Goal: Transaction & Acquisition: Purchase product/service

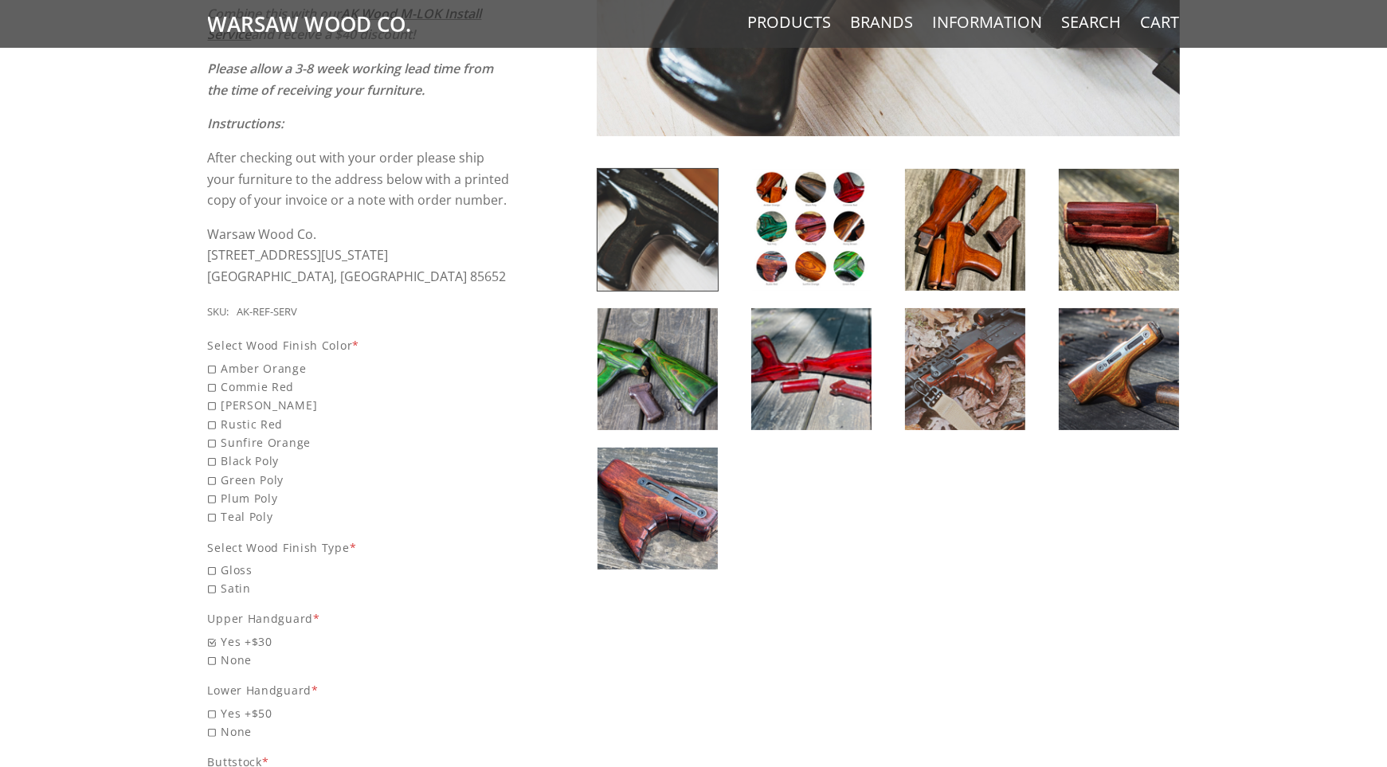
scroll to position [547, 0]
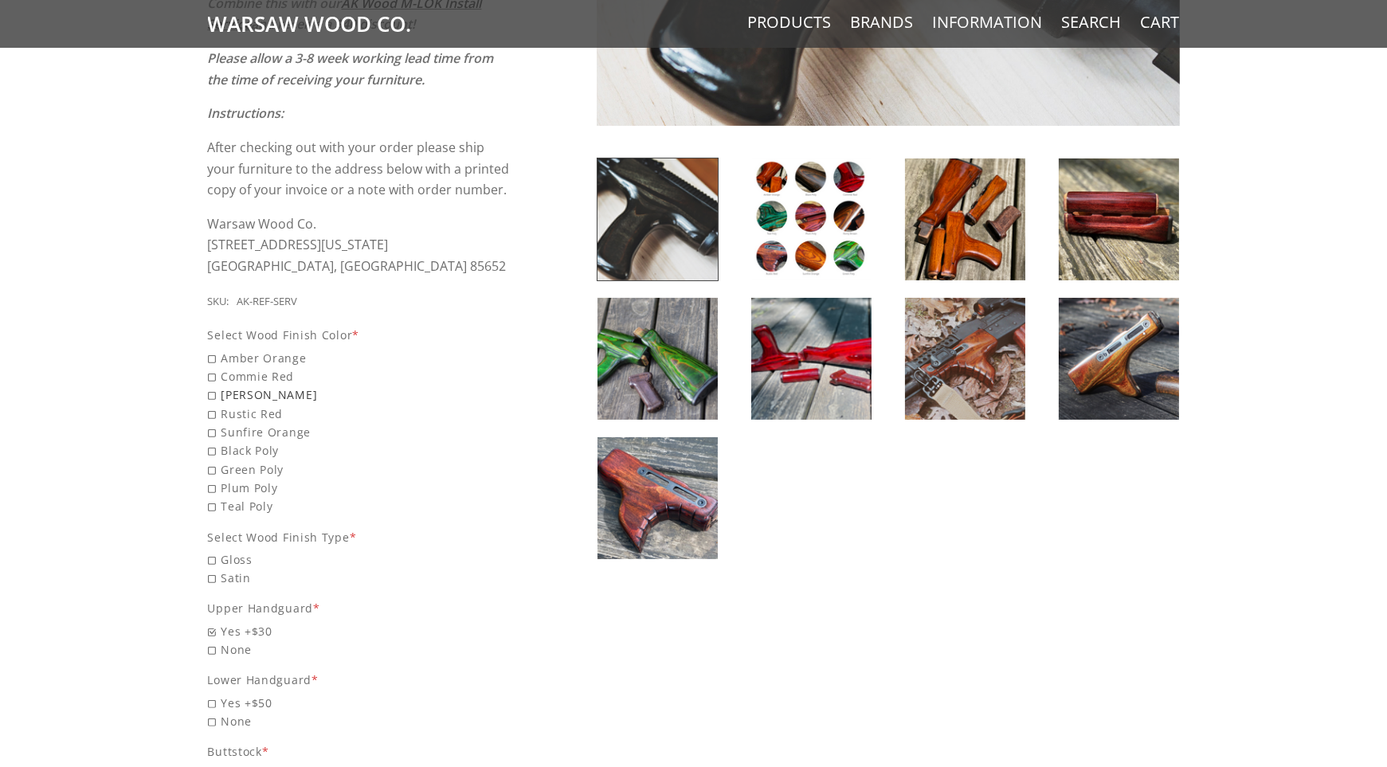
click at [211, 386] on span "[PERSON_NAME]" at bounding box center [360, 395] width 305 height 18
click at [211, 386] on input "[PERSON_NAME]" at bounding box center [319, 386] width 223 height 1
radio input "true"
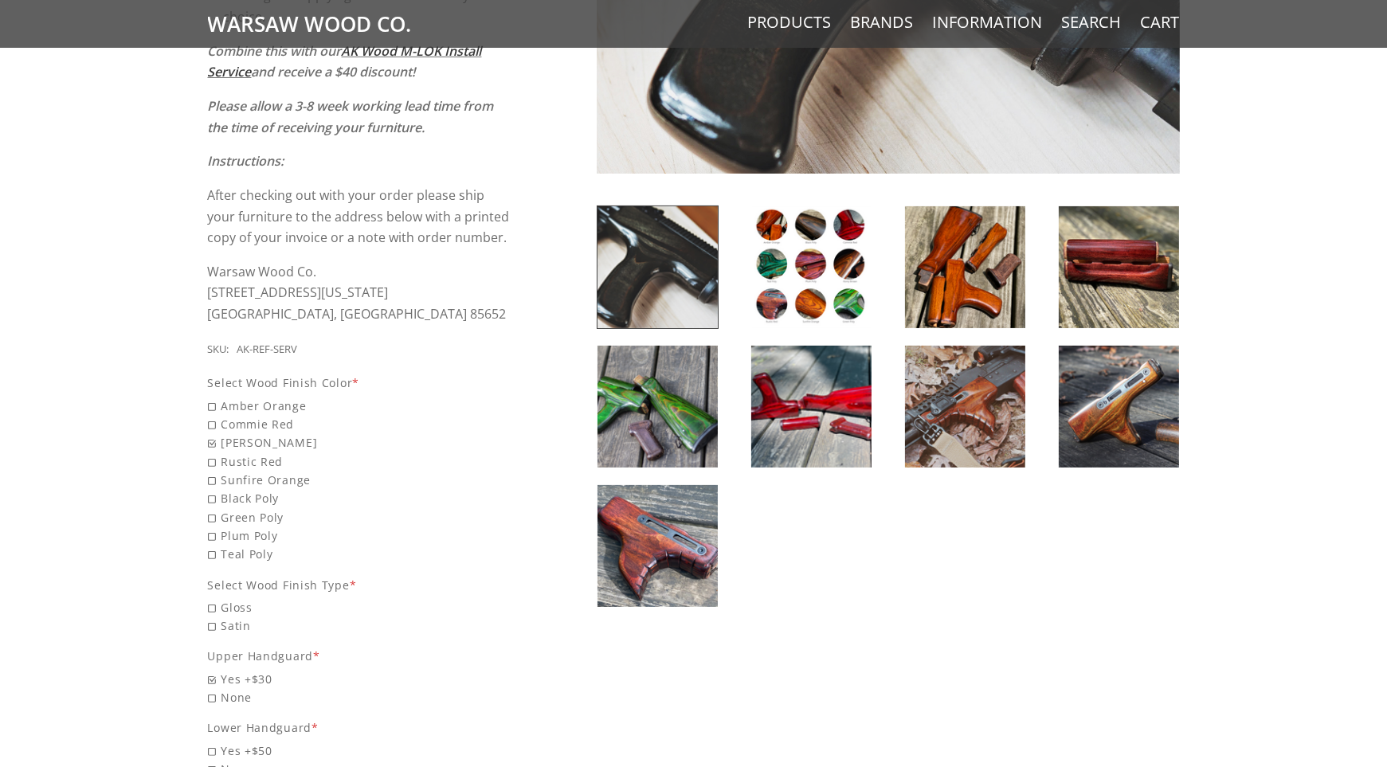
scroll to position [471, 0]
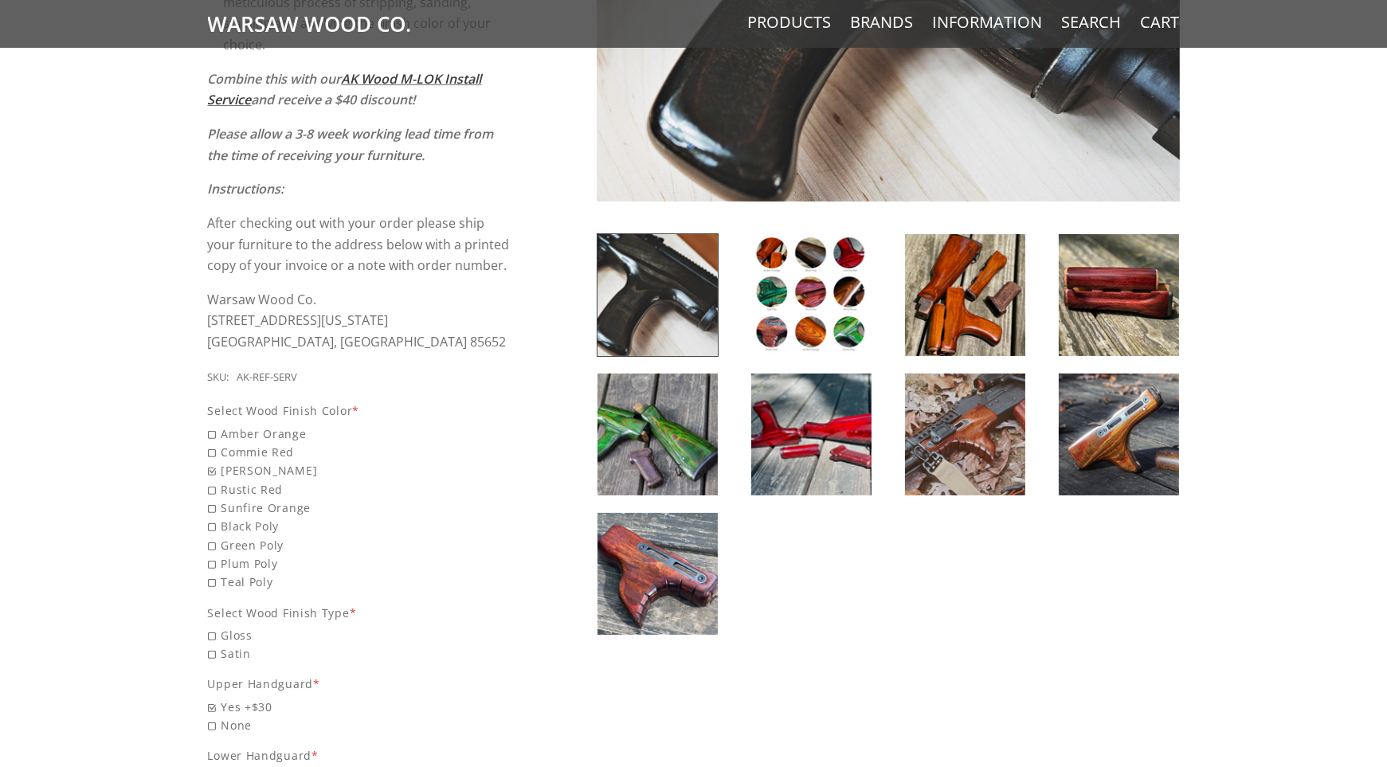
drag, startPoint x: 1398, startPoint y: 250, endPoint x: 1398, endPoint y: 226, distance: 24.7
click at [814, 296] on img at bounding box center [811, 295] width 120 height 122
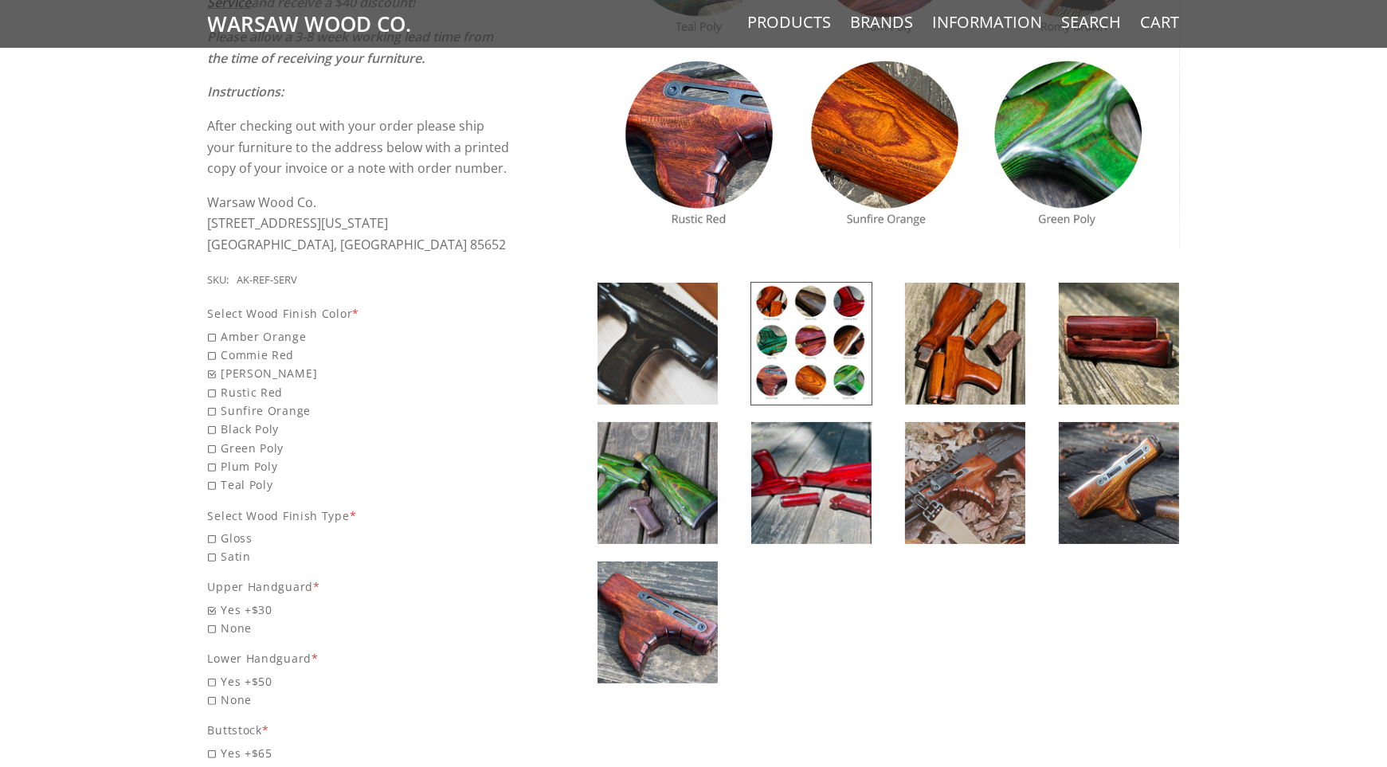
scroll to position [571, 0]
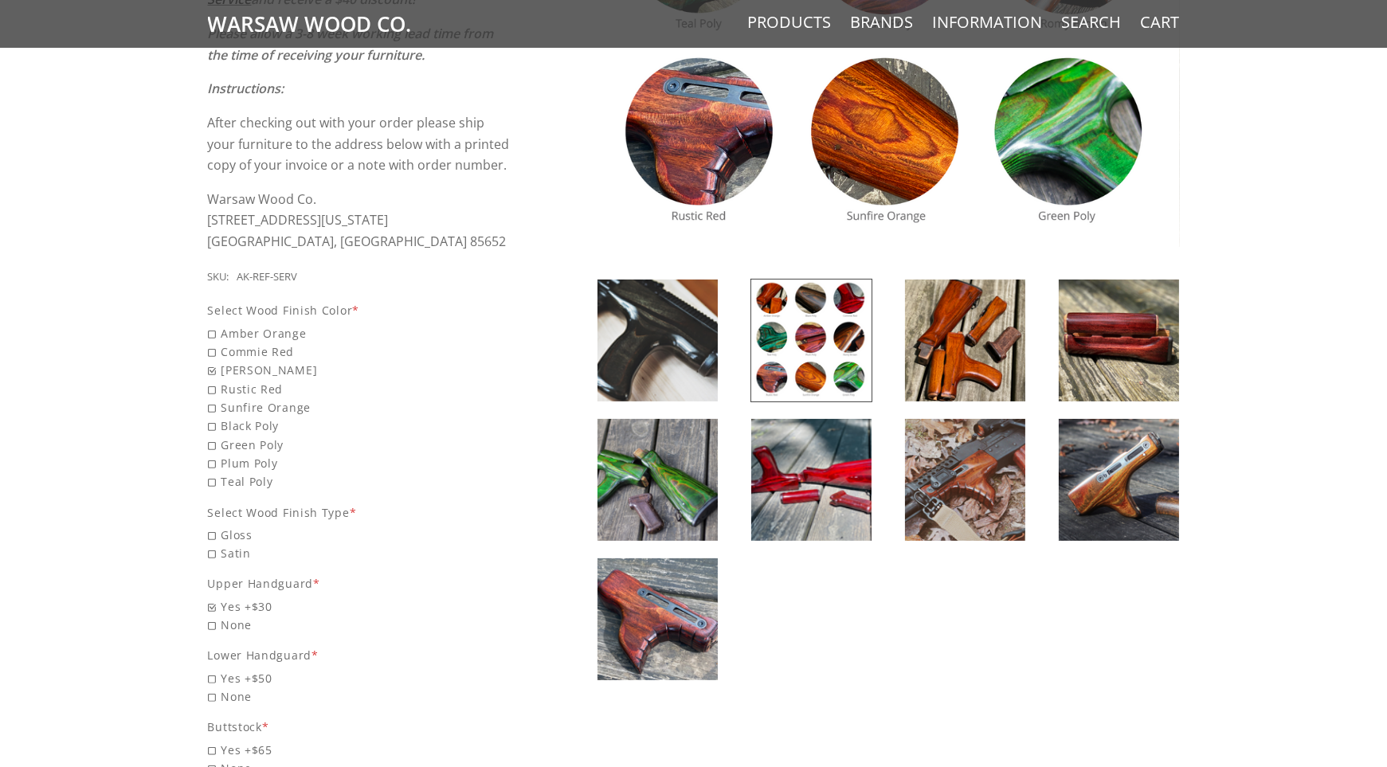
click at [955, 320] on img at bounding box center [965, 341] width 120 height 122
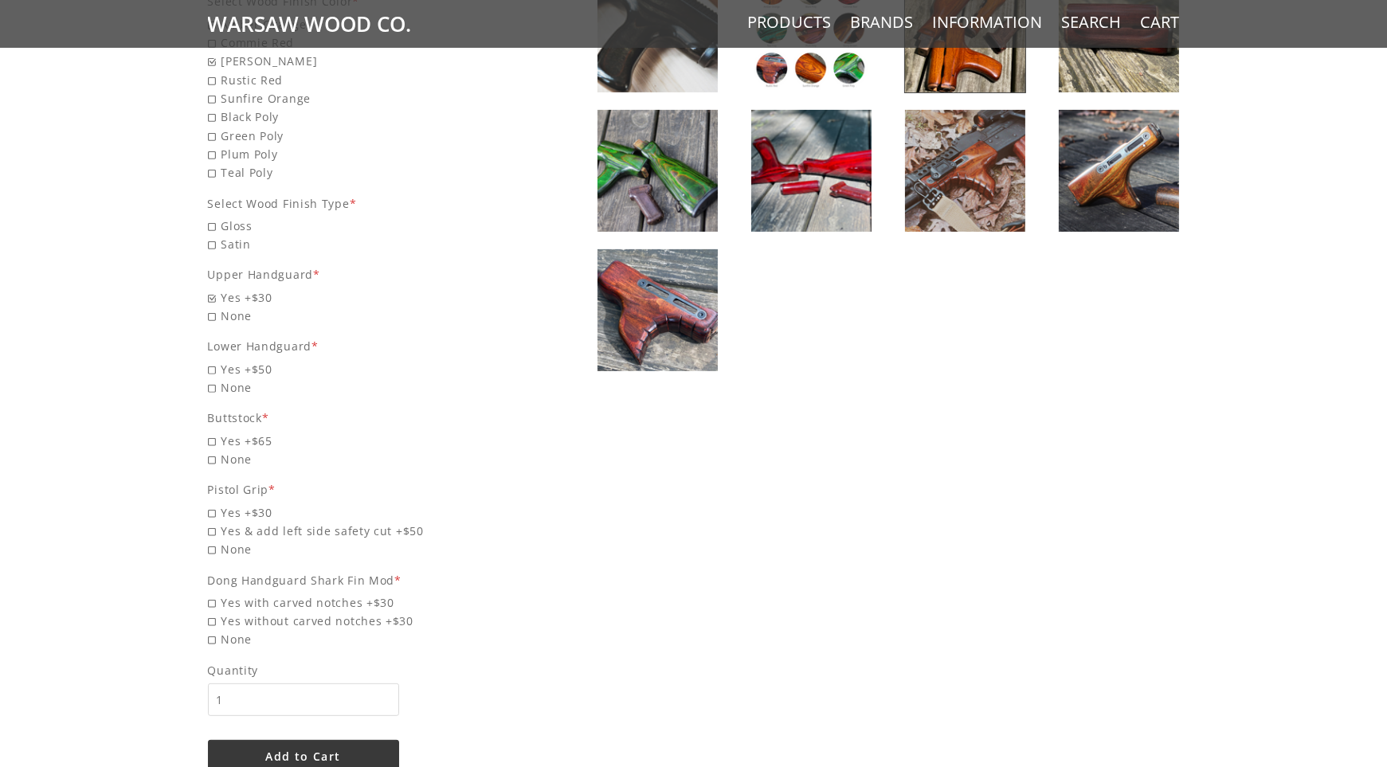
scroll to position [889, 0]
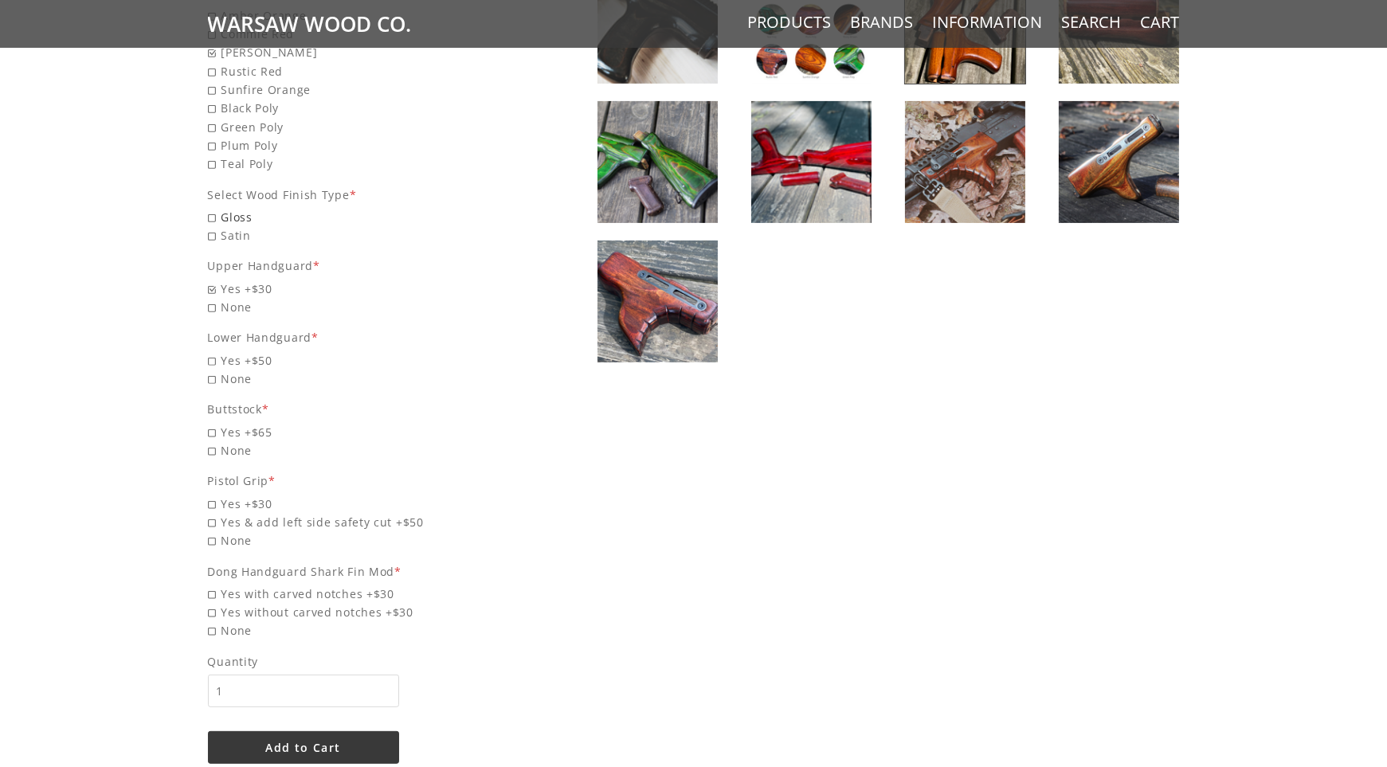
click at [208, 221] on span "Gloss" at bounding box center [360, 217] width 305 height 18
click at [208, 209] on input "Gloss" at bounding box center [319, 208] width 223 height 1
radio input "true"
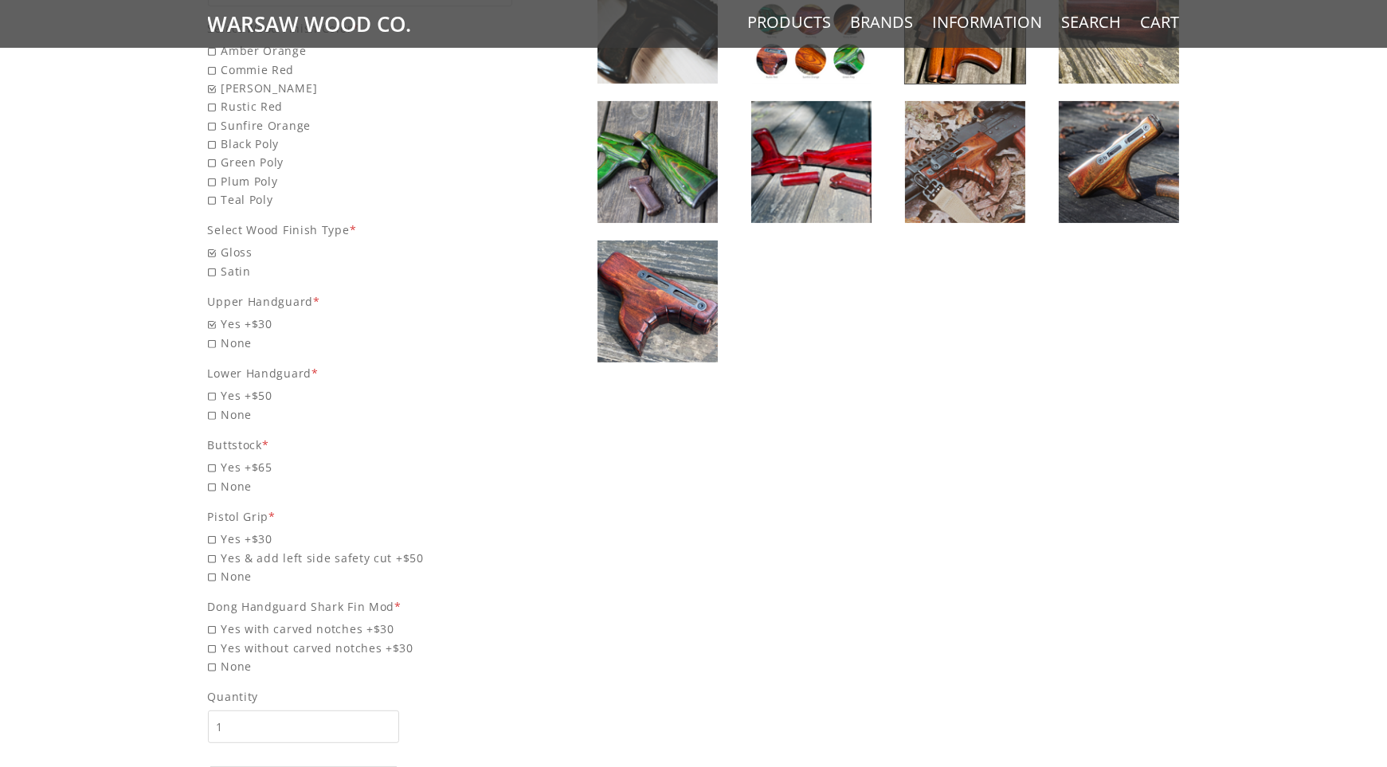
scroll to position [924, 0]
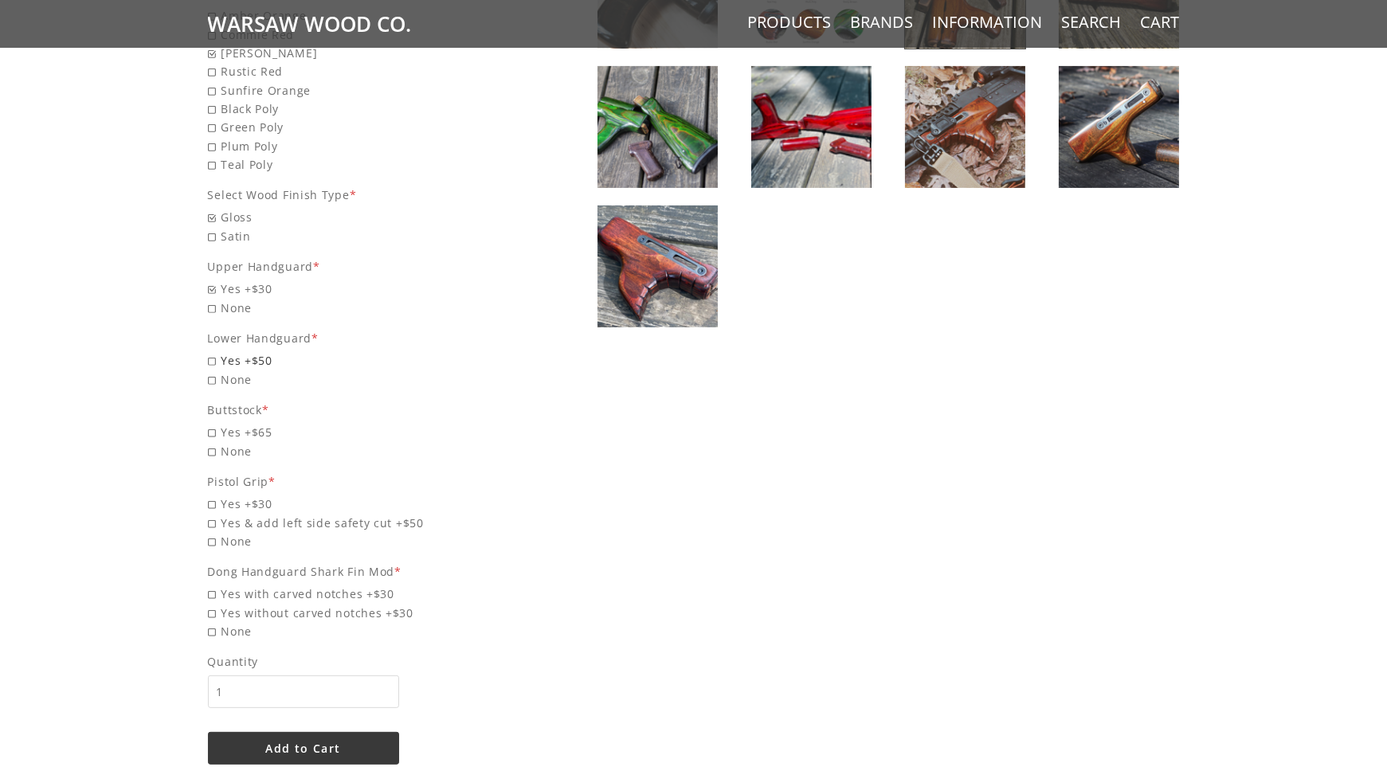
click at [209, 365] on span "Yes +$50" at bounding box center [360, 360] width 305 height 18
click at [209, 352] on input "Yes +$50" at bounding box center [319, 351] width 223 height 1
radio input "true"
click at [210, 432] on span "Yes +$65" at bounding box center [360, 432] width 305 height 18
click at [210, 424] on input "Yes +$65" at bounding box center [319, 423] width 223 height 1
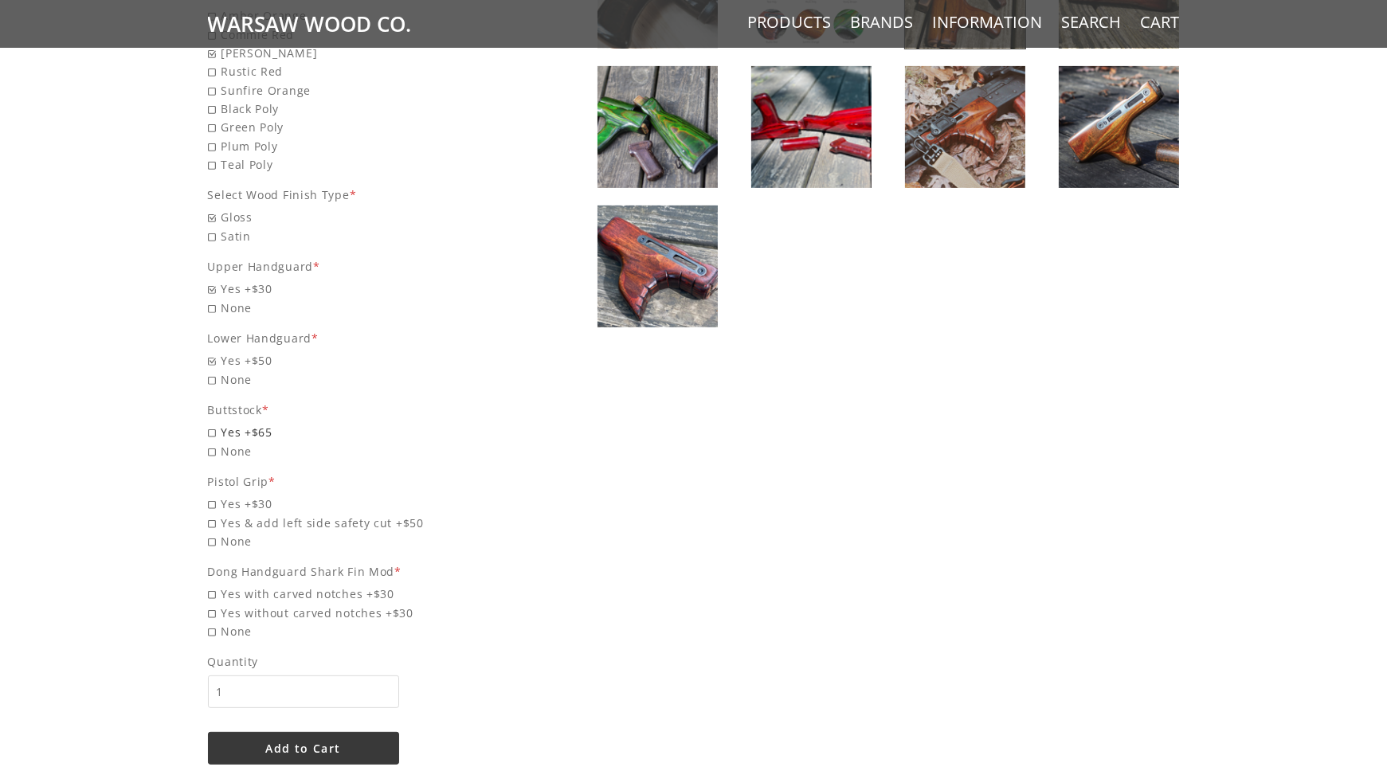
radio input "true"
click at [207, 543] on div "$145.00 Your old wood deserves a facelift - your new wood wants one too! From o…" at bounding box center [694, 62] width 1004 height 1503
click at [214, 543] on span "None" at bounding box center [360, 541] width 305 height 18
click at [214, 533] on input "None" at bounding box center [319, 532] width 223 height 1
radio input "true"
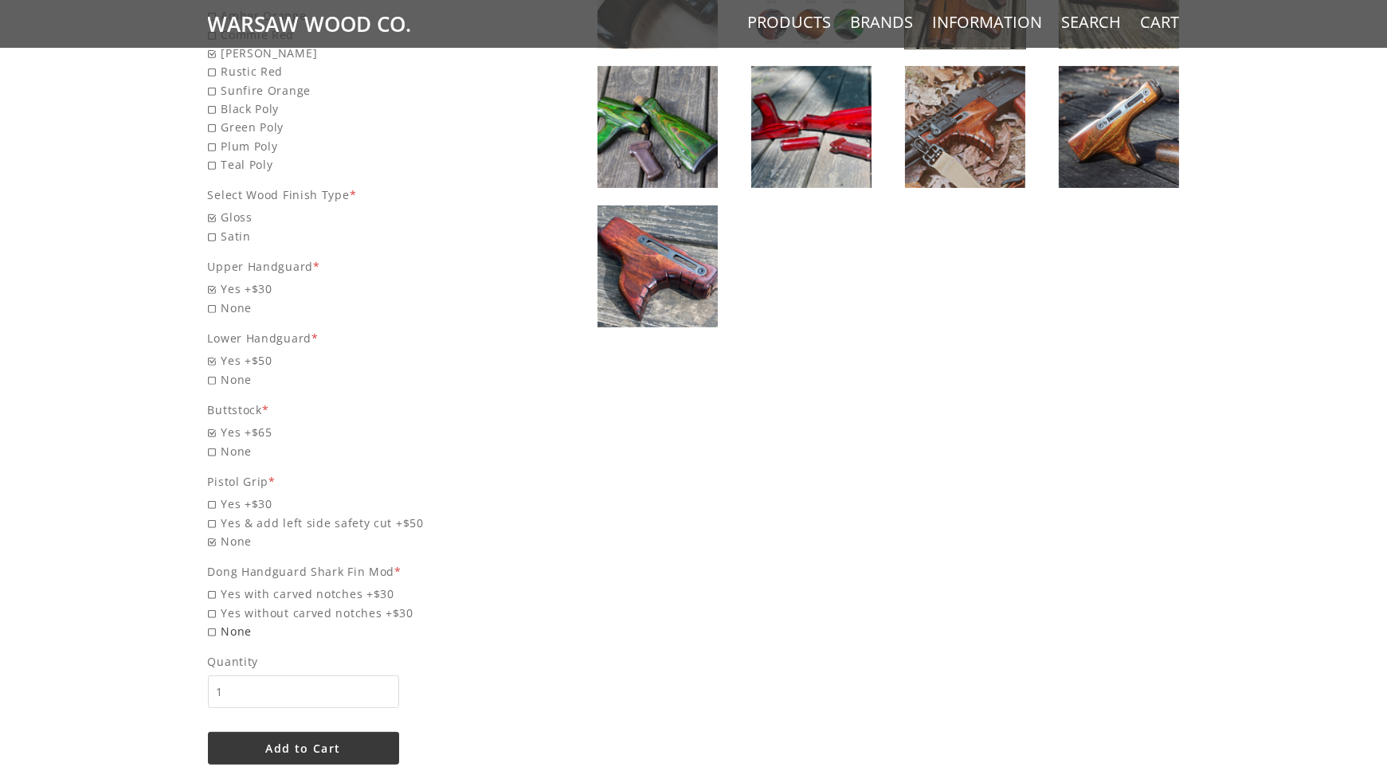
click at [211, 633] on span "None" at bounding box center [360, 631] width 305 height 18
click at [211, 623] on input "None" at bounding box center [319, 622] width 223 height 1
radio input "true"
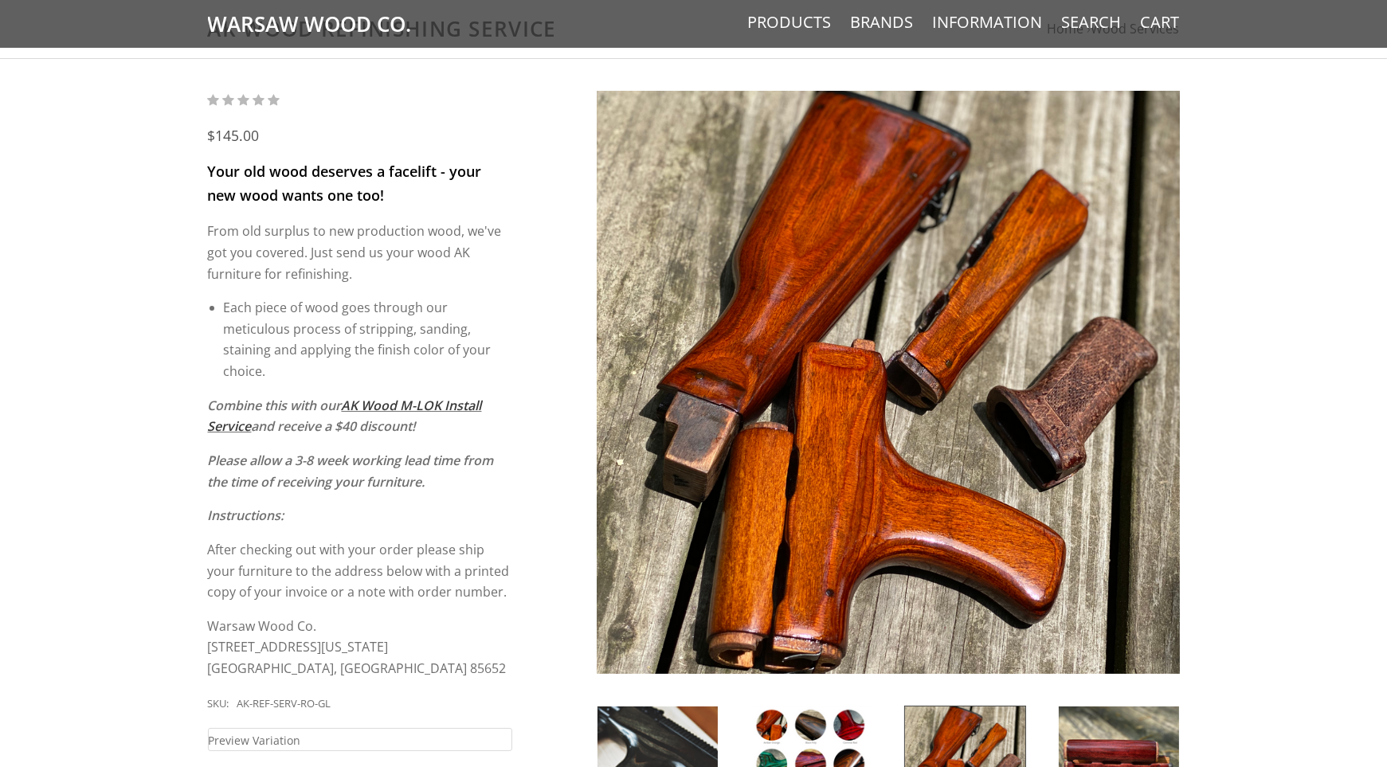
scroll to position [0, 0]
